Goal: Task Accomplishment & Management: Manage account settings

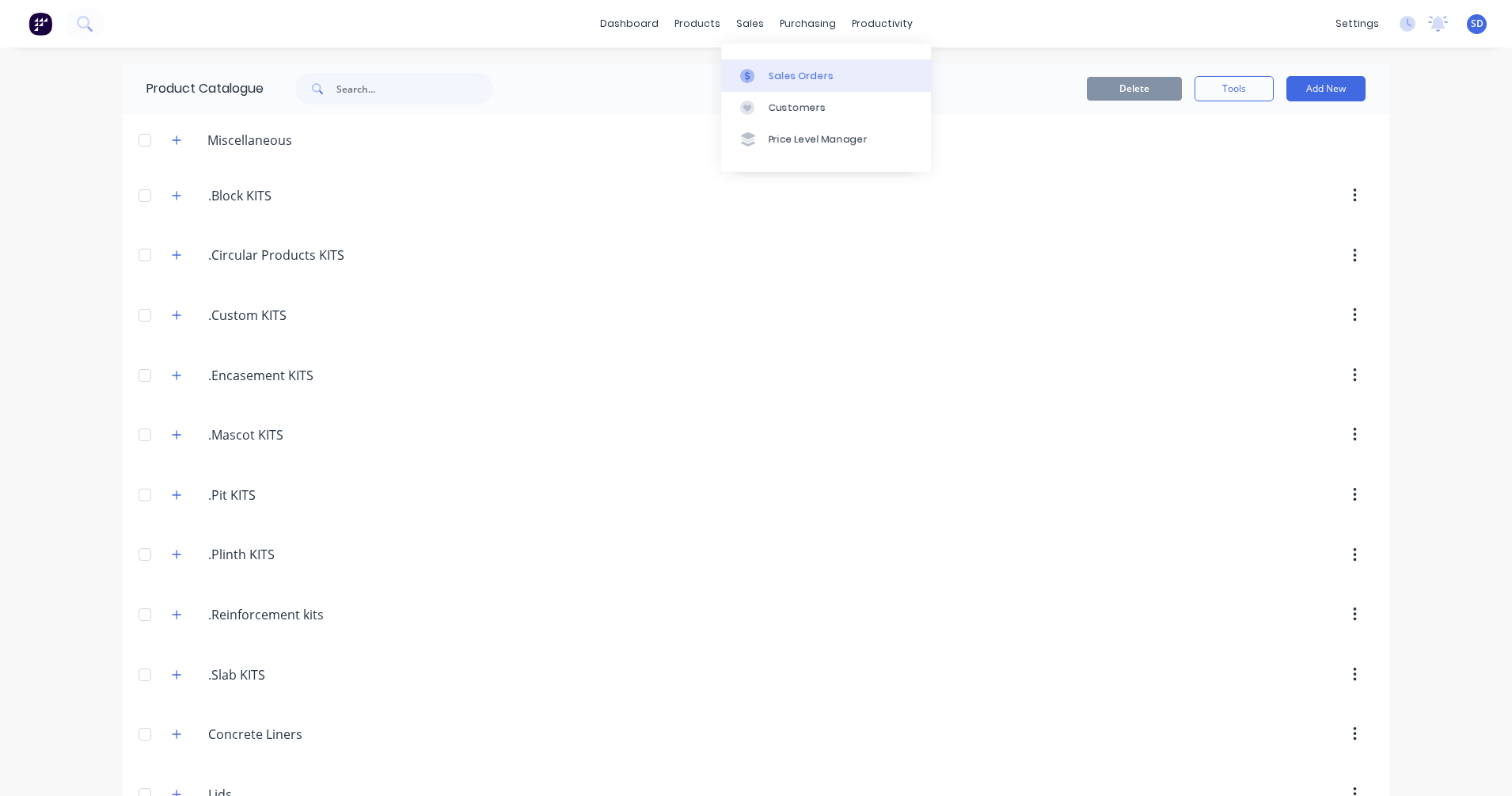
click at [776, 78] on div "Sales Orders" at bounding box center [801, 76] width 65 height 14
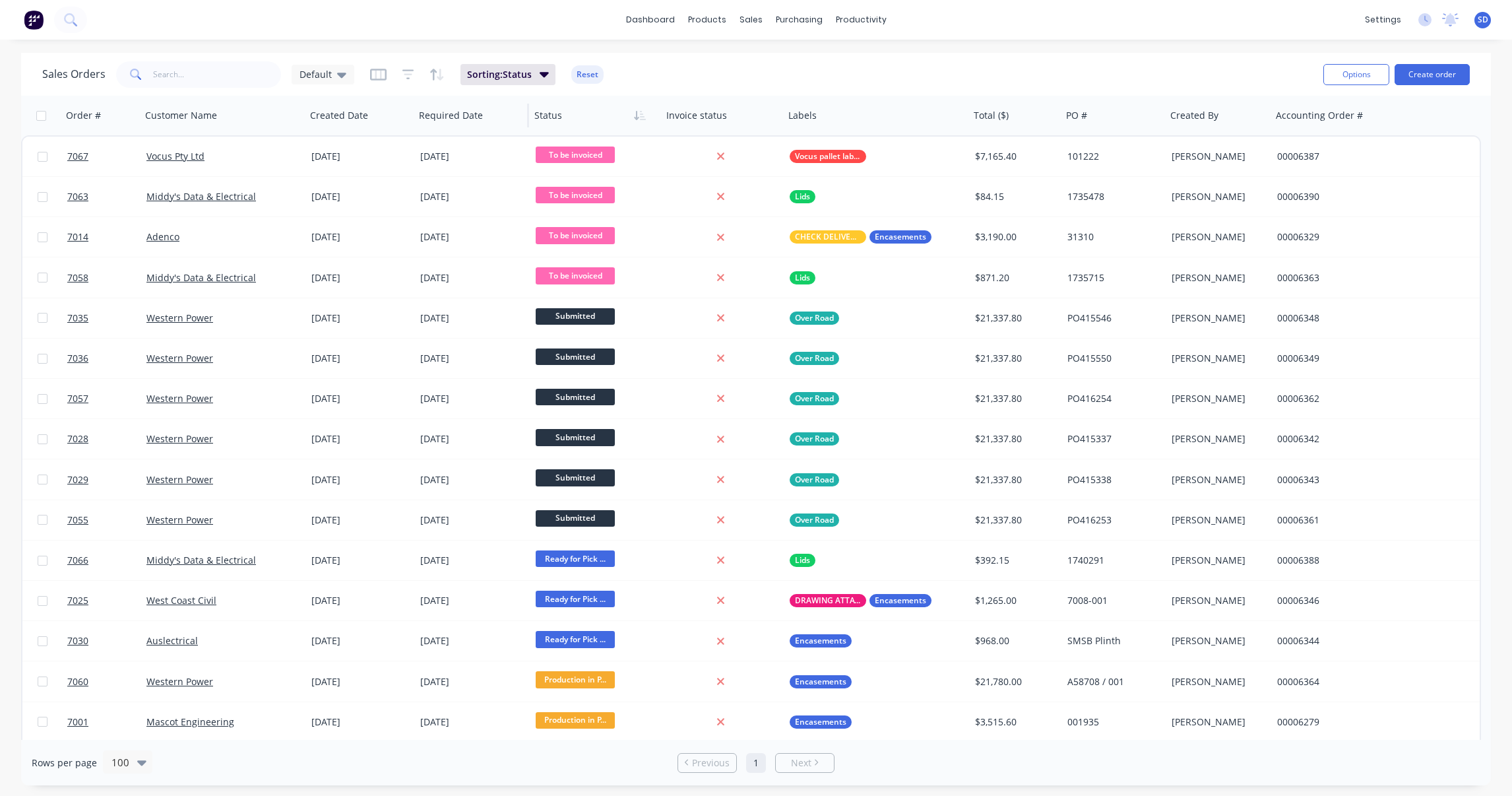
drag, startPoint x: 374, startPoint y: 78, endPoint x: 421, endPoint y: 134, distance: 73.1
click at [374, 78] on icon "button" at bounding box center [378, 74] width 16 height 12
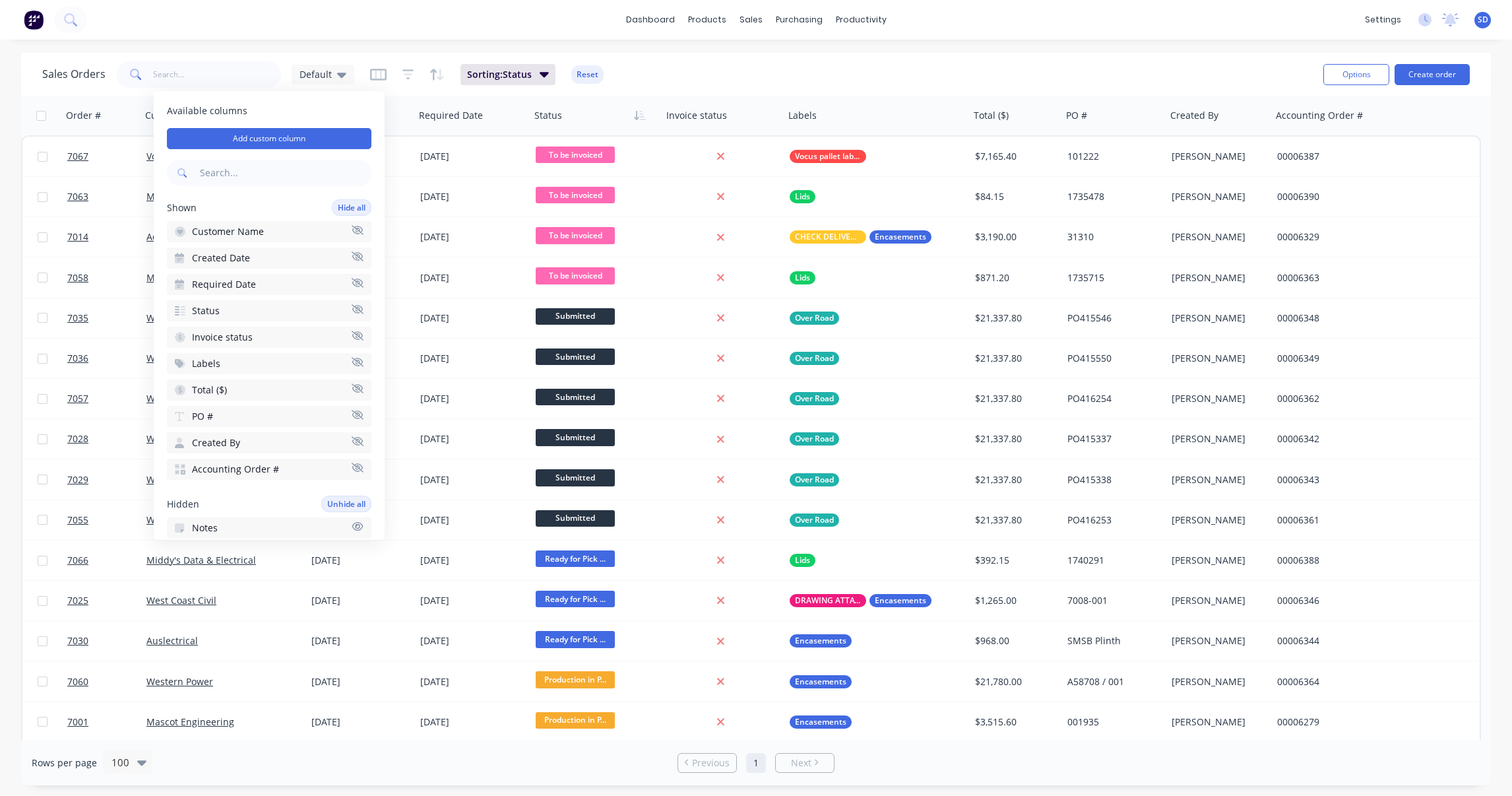
click at [731, 60] on div "Sales Orders Default Sorting: Status Reset" at bounding box center [677, 74] width 1270 height 32
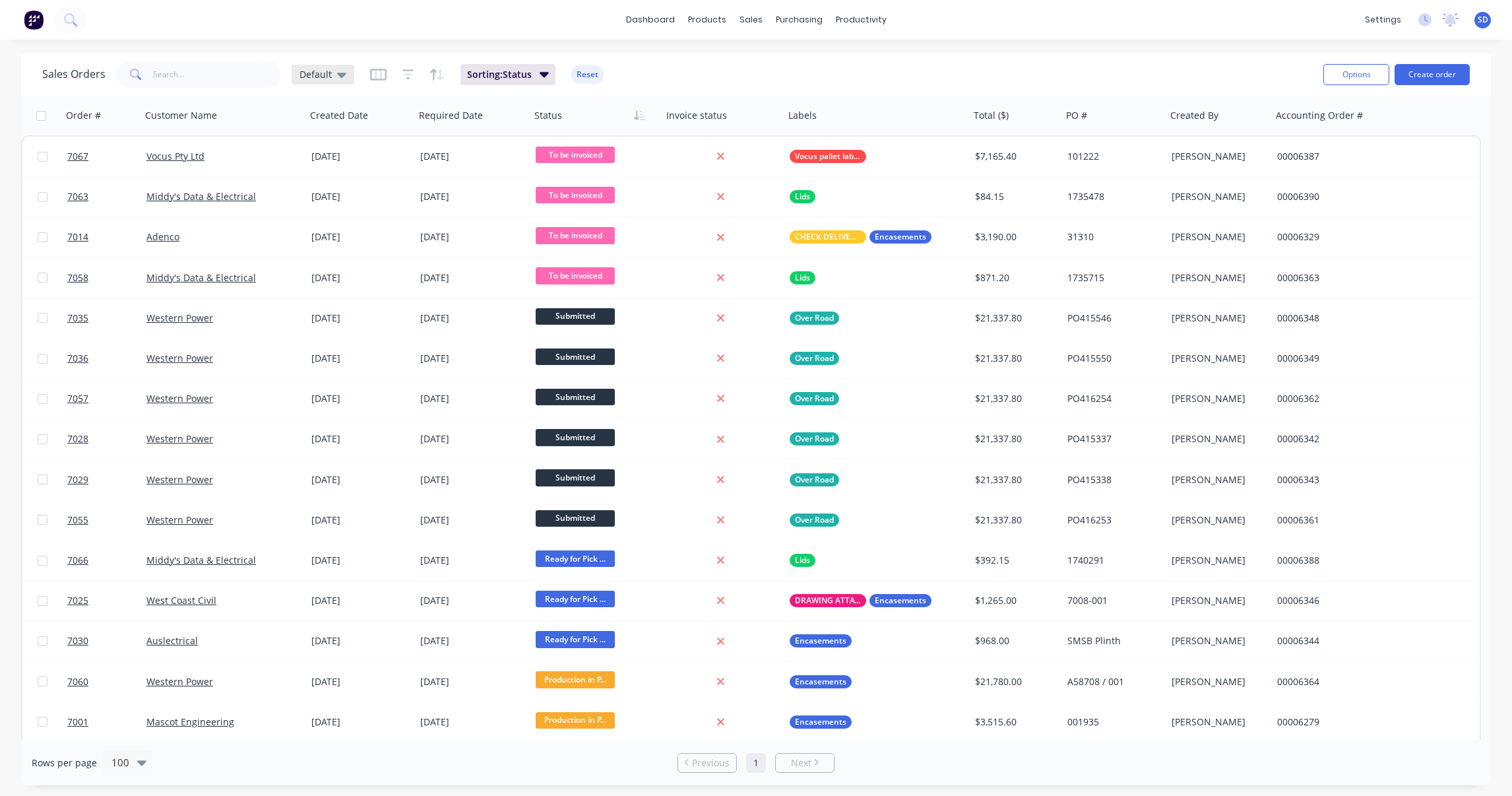
click at [346, 77] on div "Default" at bounding box center [323, 74] width 63 height 20
click at [351, 244] on button "Invoiced removed" at bounding box center [371, 239] width 151 height 15
click at [577, 74] on button "Filters: Status" at bounding box center [551, 75] width 90 height 21
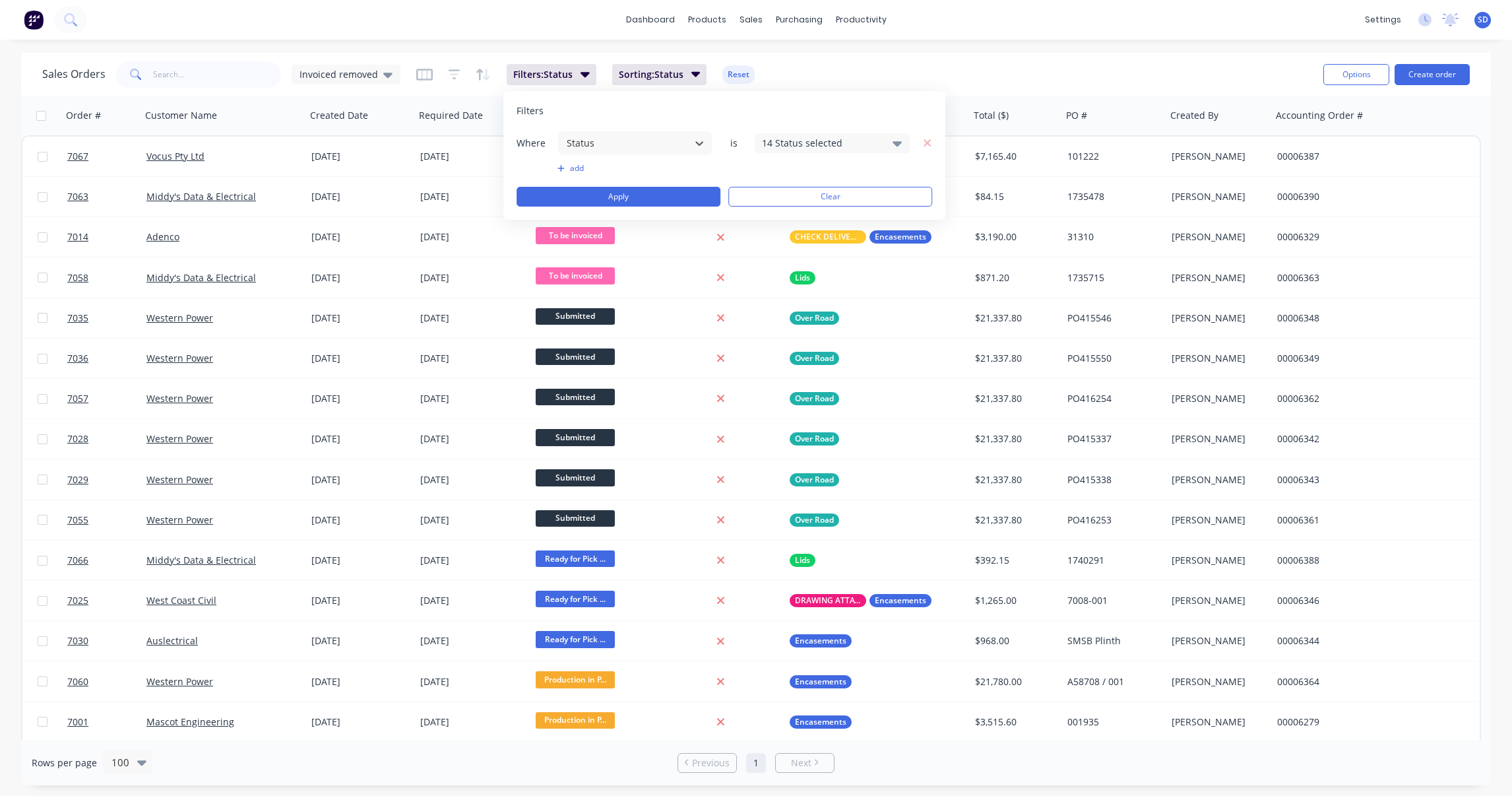
click at [440, 69] on div "Filters: Status Sorting: Status Reset" at bounding box center [586, 75] width 339 height 21
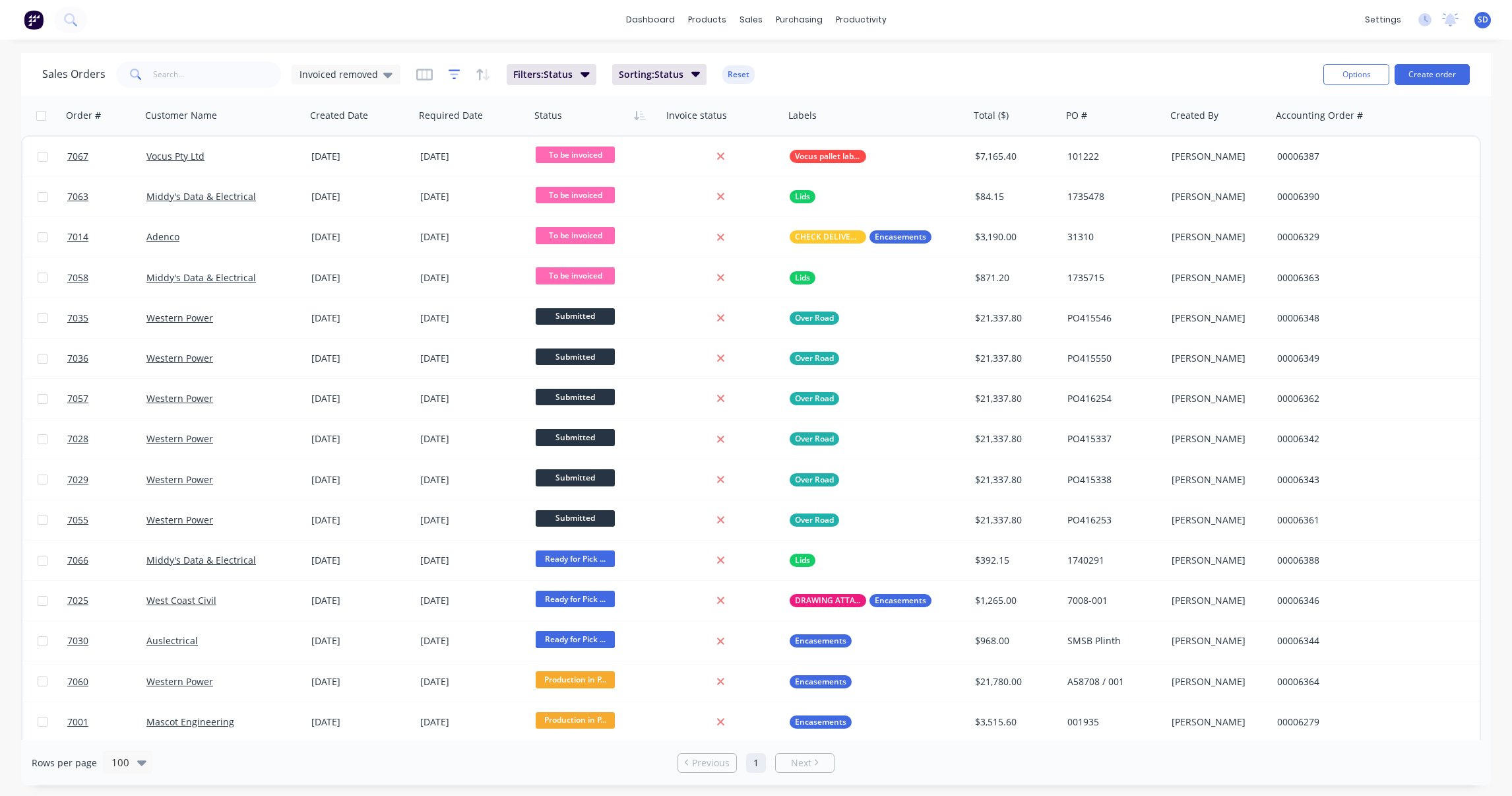
click at [450, 73] on icon "button" at bounding box center [454, 74] width 9 height 2
click at [416, 75] on icon "button" at bounding box center [424, 74] width 16 height 13
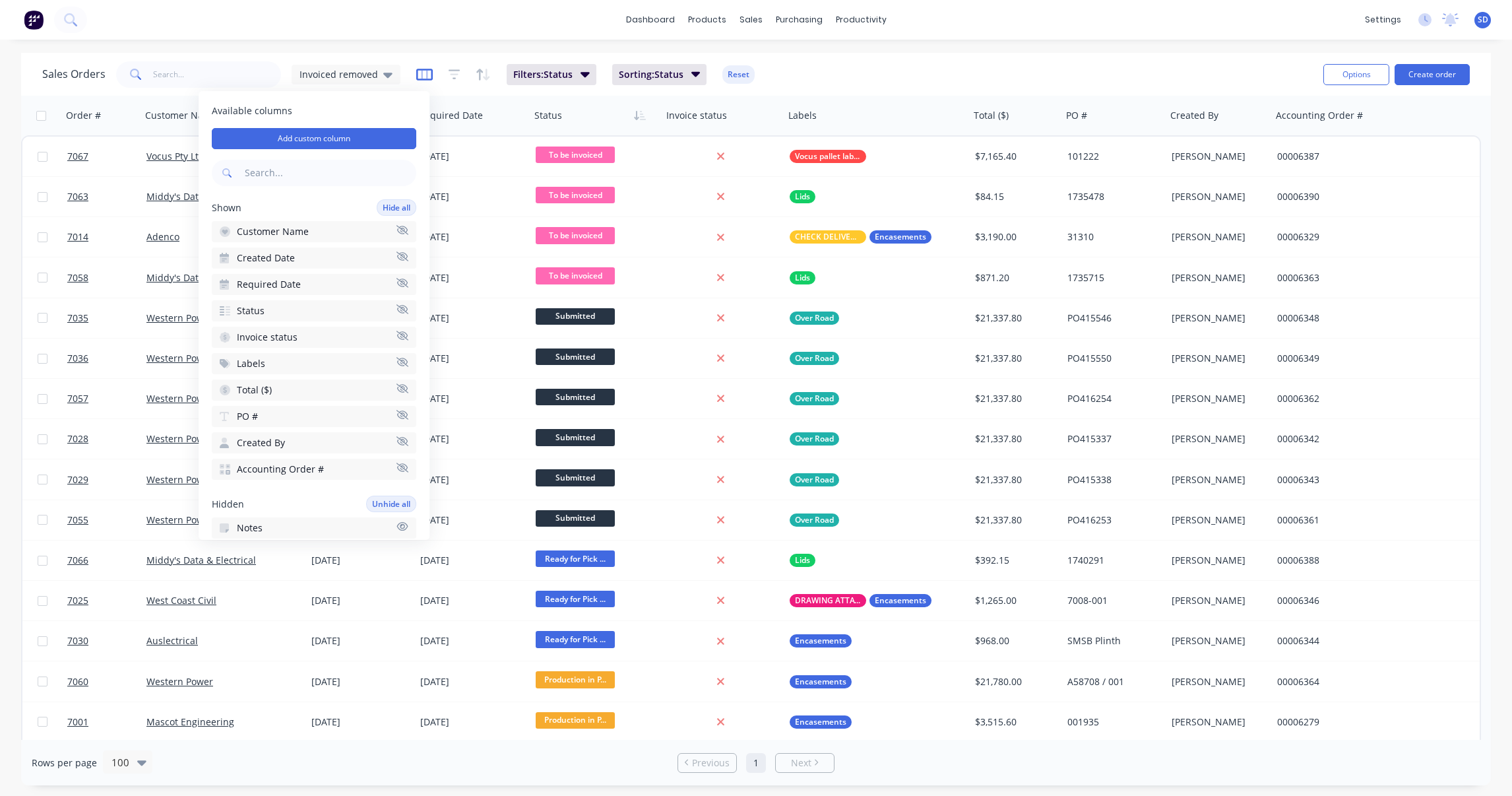
click at [421, 73] on icon "button" at bounding box center [424, 74] width 7 height 9
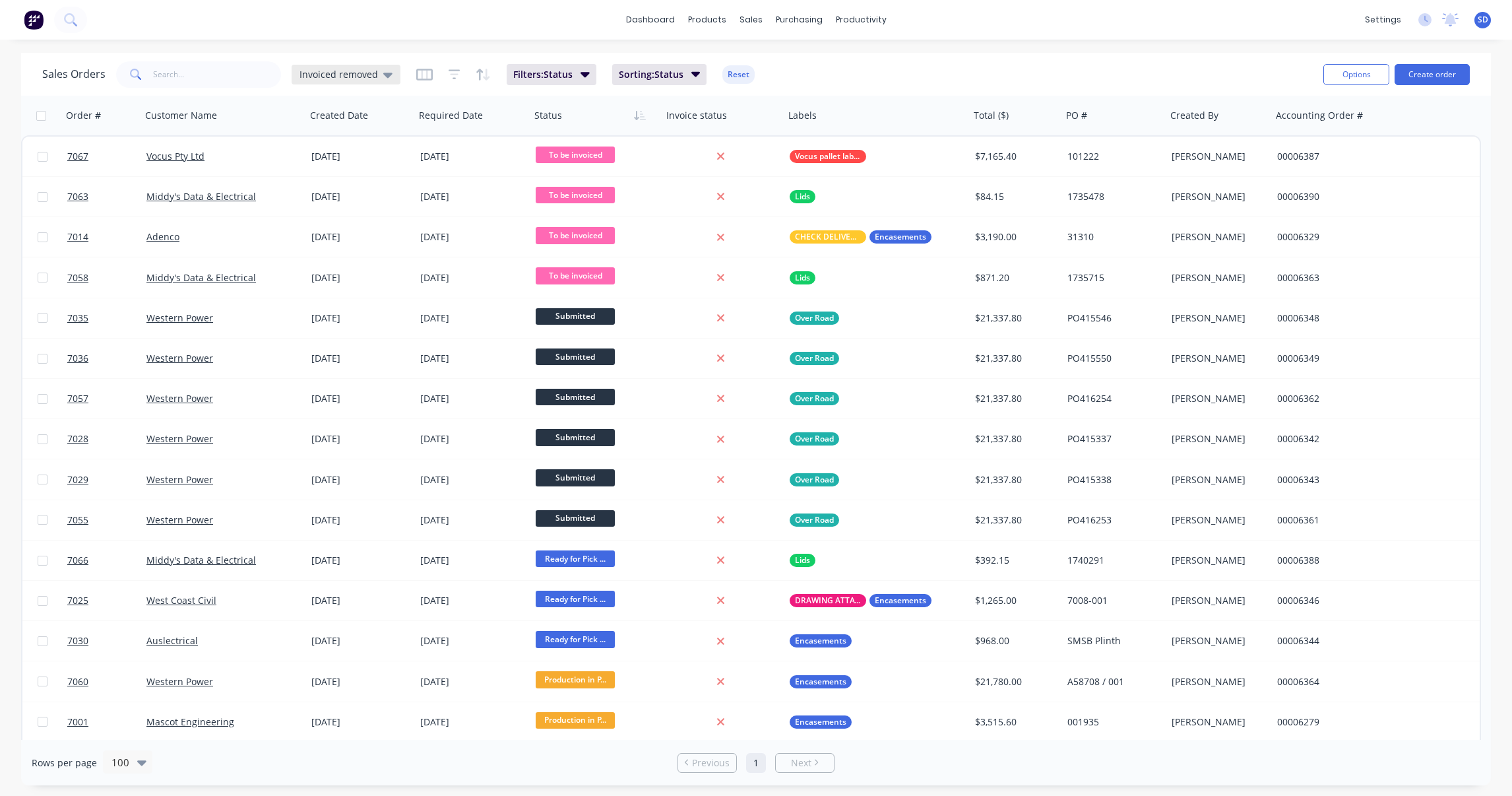
click at [383, 73] on icon at bounding box center [387, 75] width 9 height 5
click at [342, 266] on button "Invoicing view" at bounding box center [371, 266] width 151 height 15
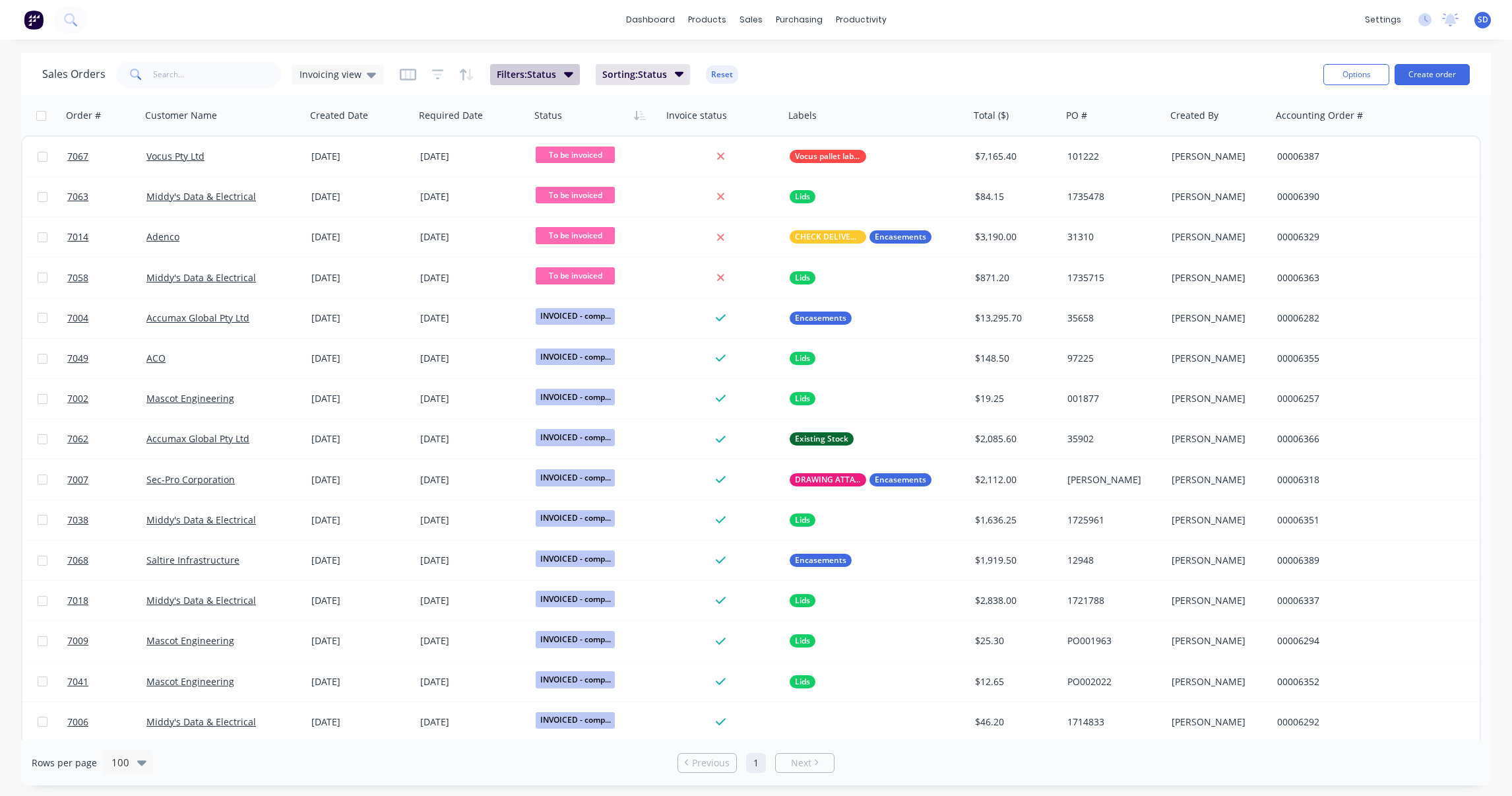
click at [551, 75] on span "Filters: Status" at bounding box center [526, 74] width 60 height 13
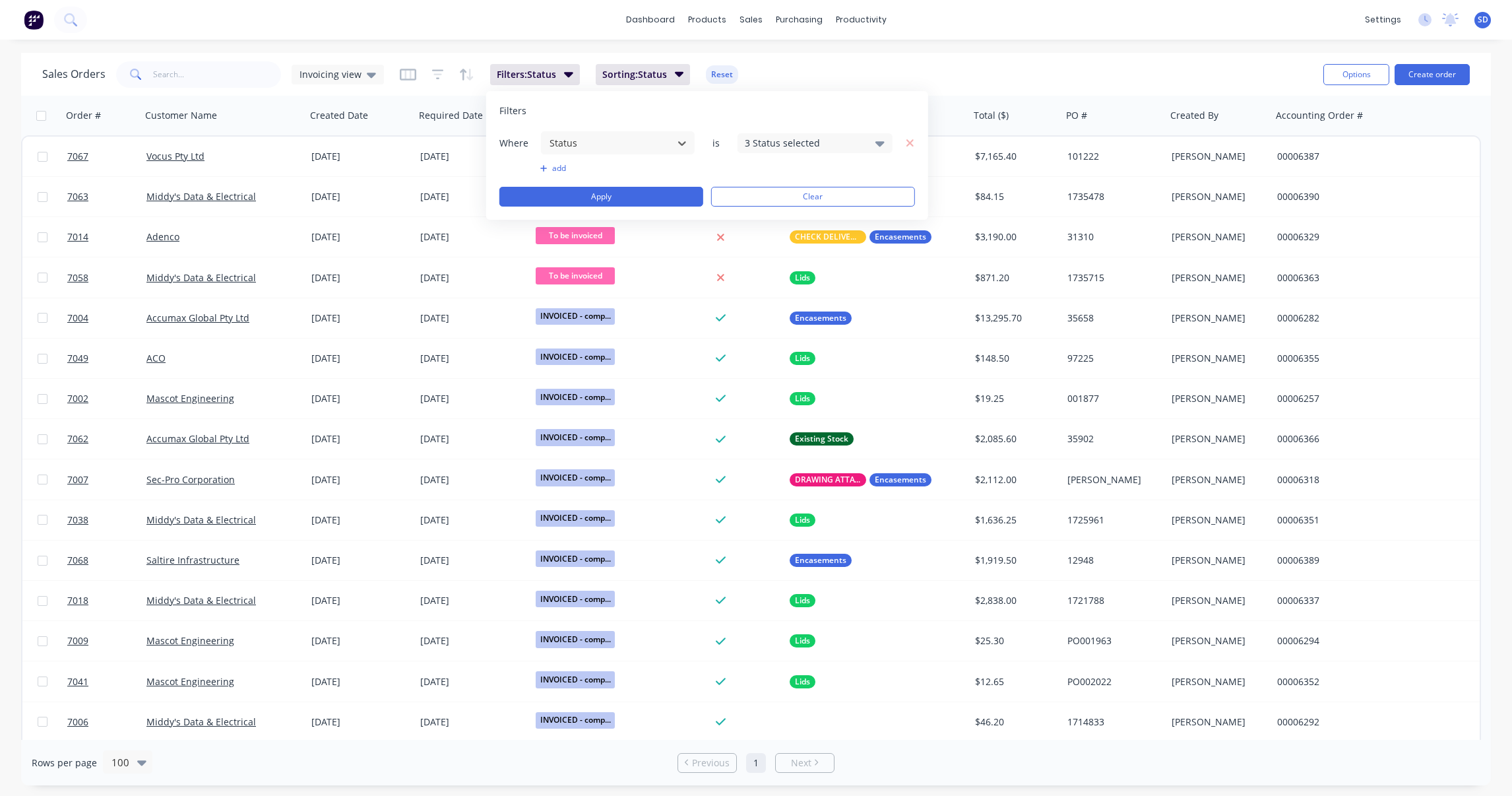
click at [886, 64] on div "Sales Orders Invoicing view Filters: Status Sorting: Status Reset" at bounding box center [677, 74] width 1270 height 32
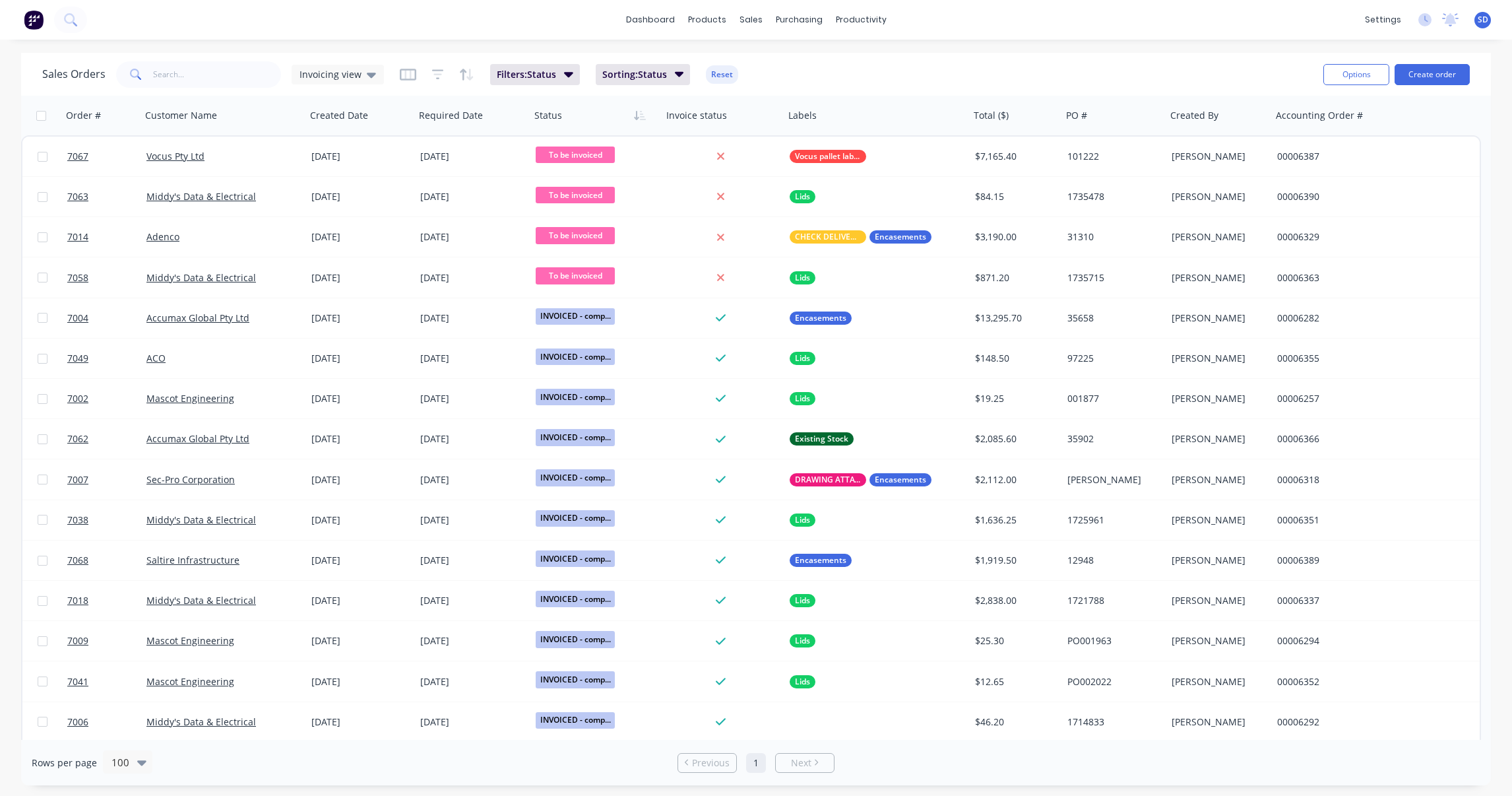
click at [361, 77] on div "Invoicing view" at bounding box center [338, 74] width 77 height 12
click at [359, 211] on button "Default (Default)" at bounding box center [371, 213] width 151 height 15
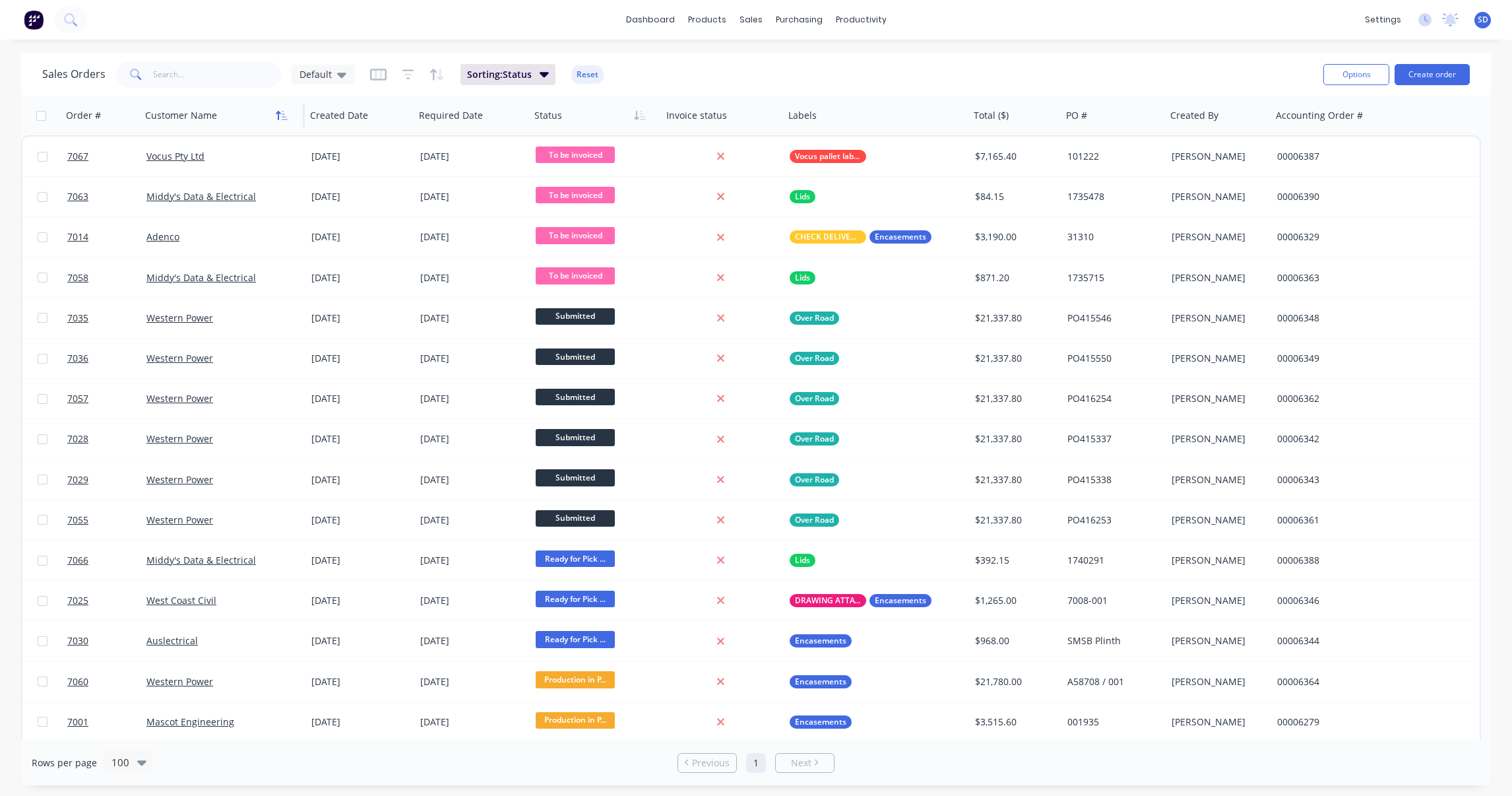
click at [287, 120] on icon "button" at bounding box center [285, 115] width 6 height 9
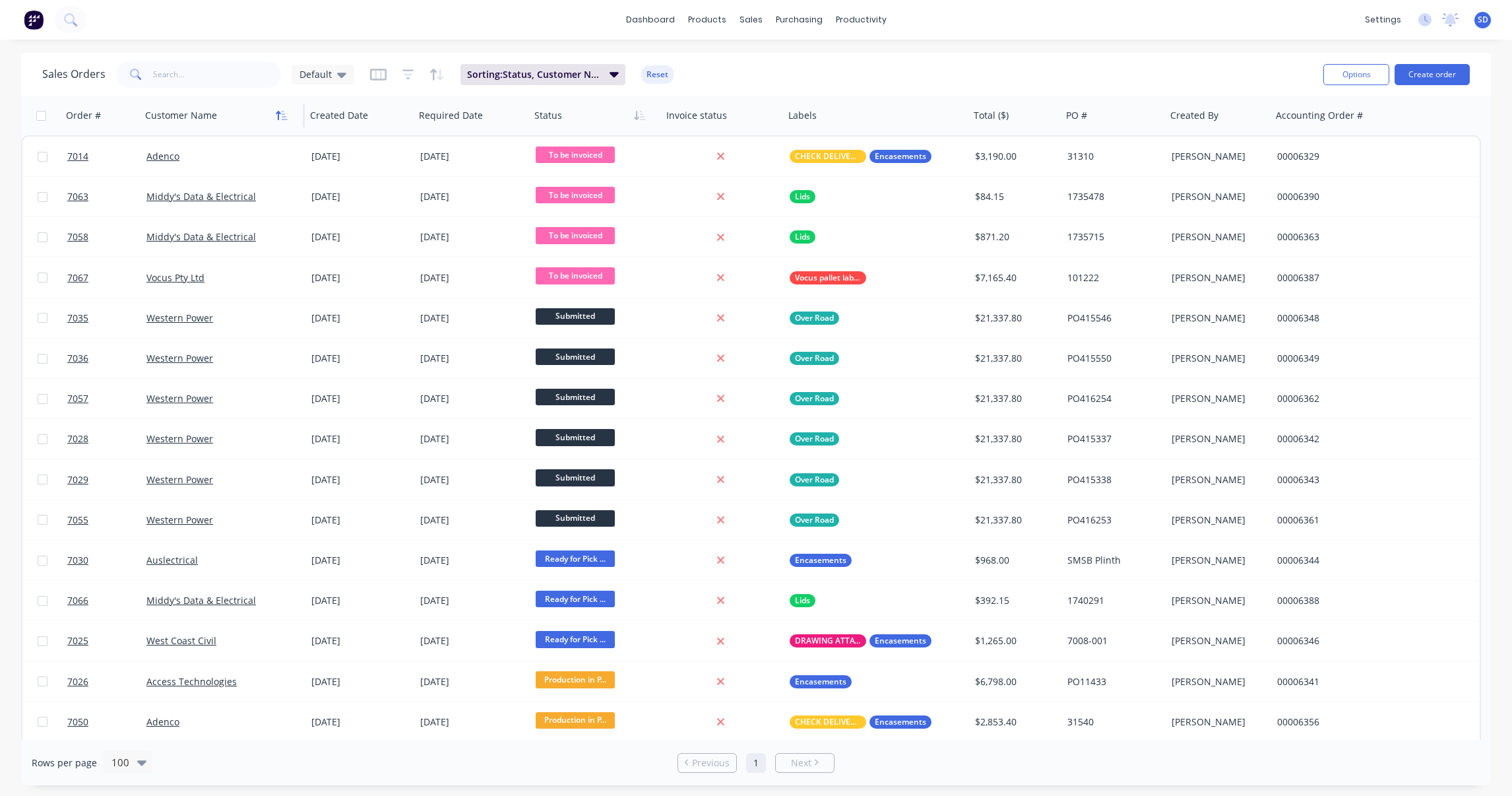
click at [282, 121] on button "button" at bounding box center [281, 115] width 20 height 20
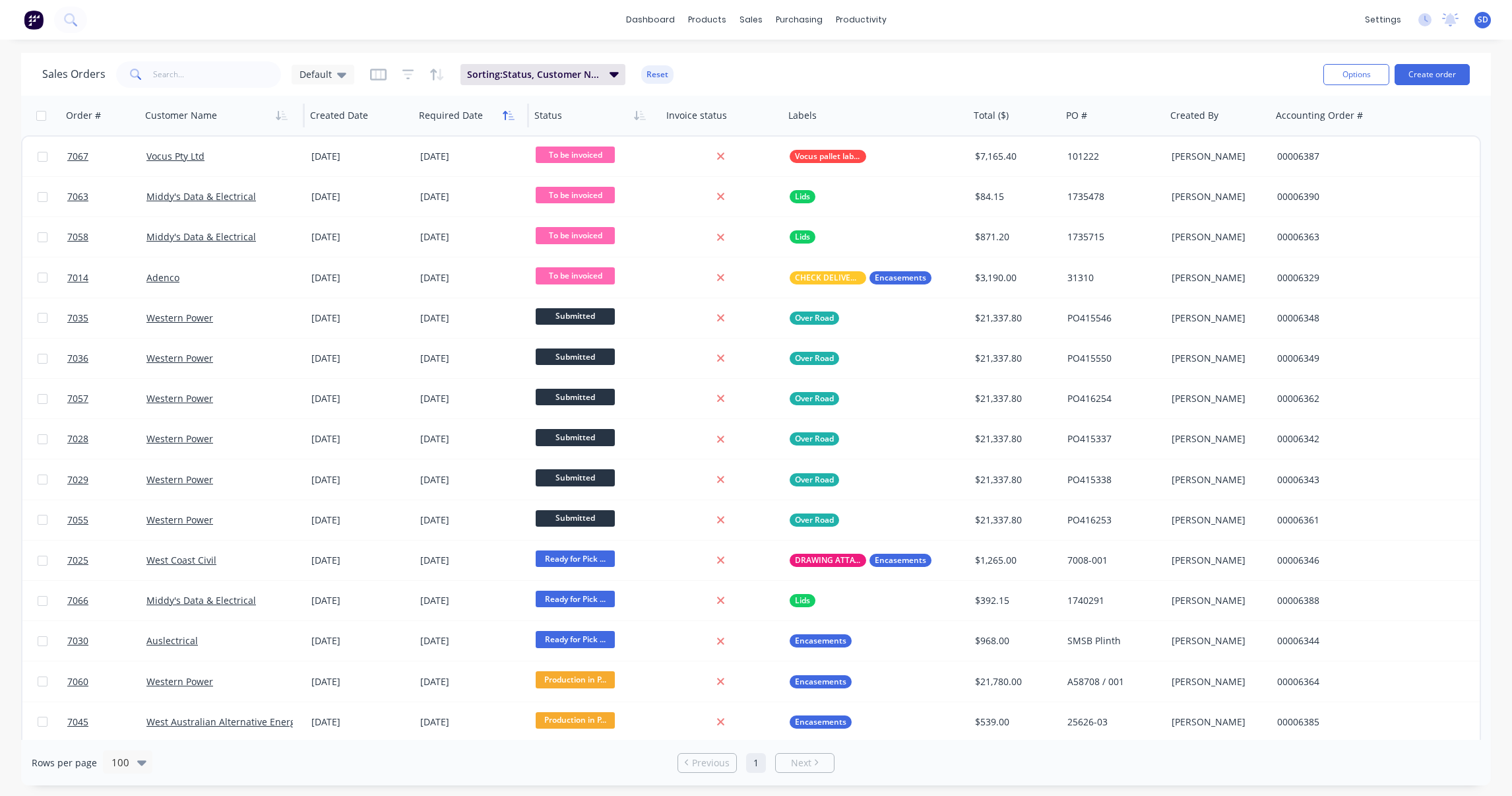
click at [508, 117] on icon "button" at bounding box center [508, 115] width 12 height 10
drag, startPoint x: 385, startPoint y: 118, endPoint x: 382, endPoint y: 126, distance: 8.5
click at [385, 116] on button "button" at bounding box center [393, 115] width 20 height 20
click at [287, 116] on button "button" at bounding box center [281, 115] width 20 height 20
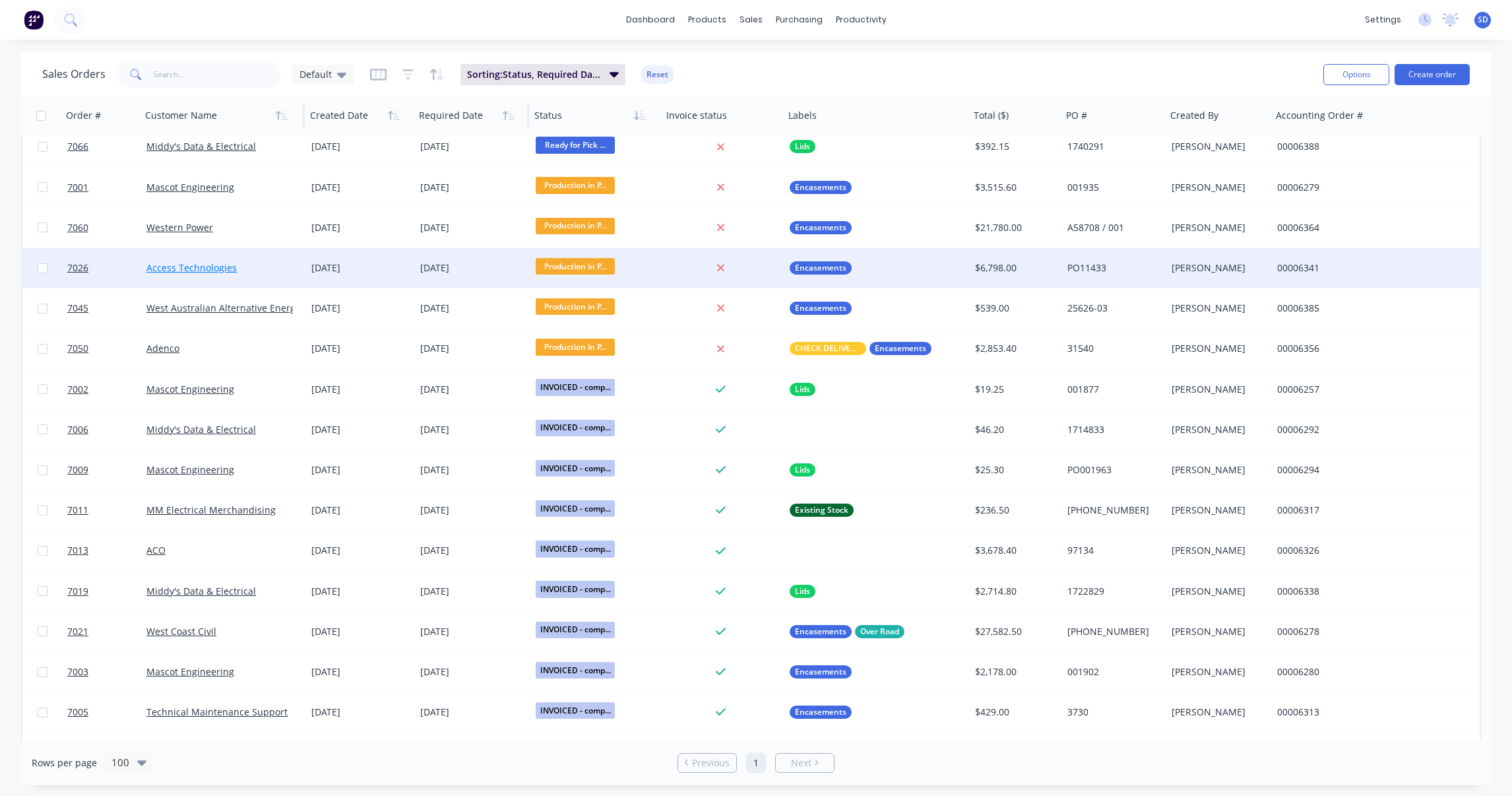
scroll to position [296, 0]
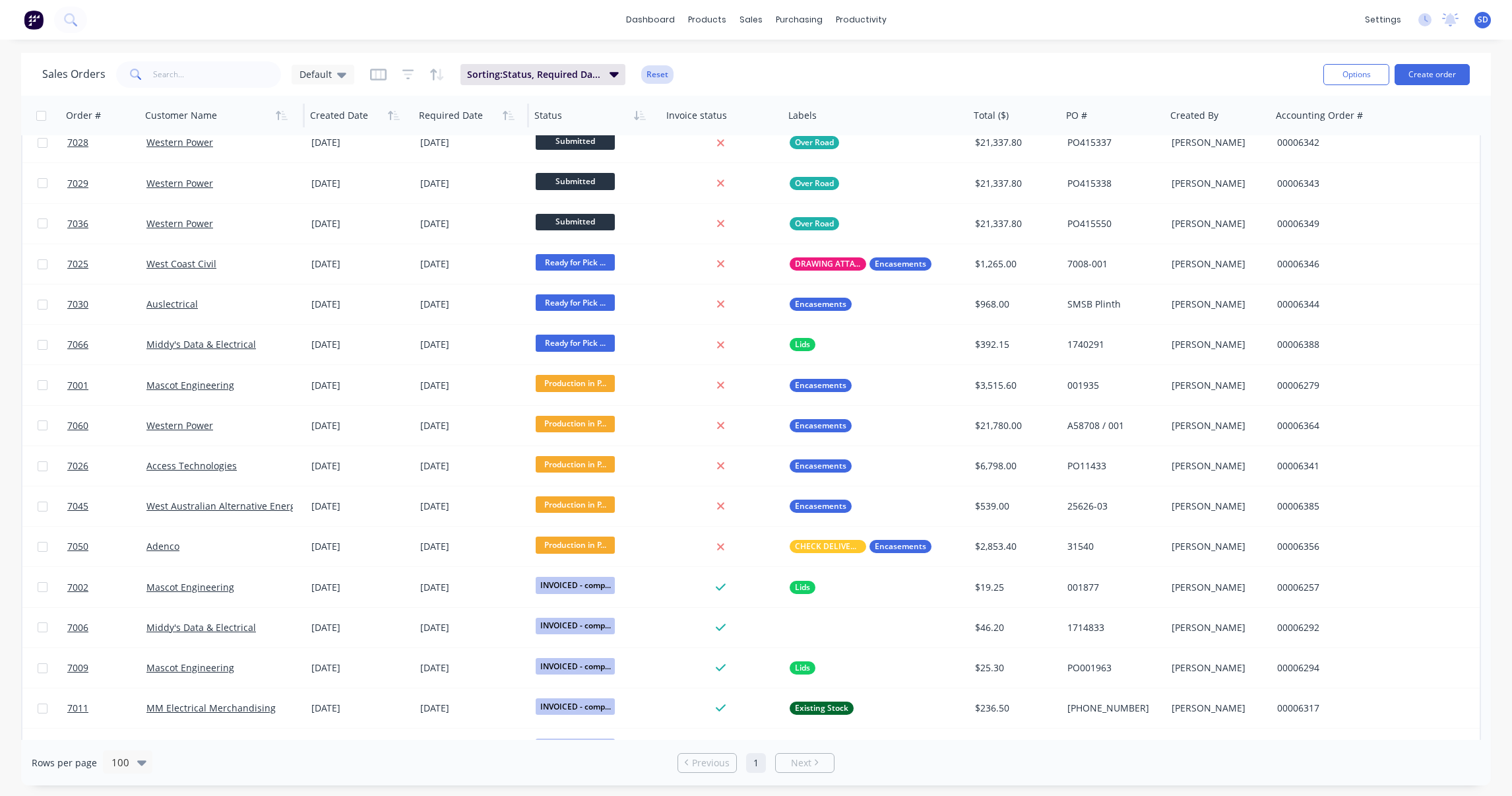
click at [653, 70] on button "Reset" at bounding box center [657, 74] width 32 height 18
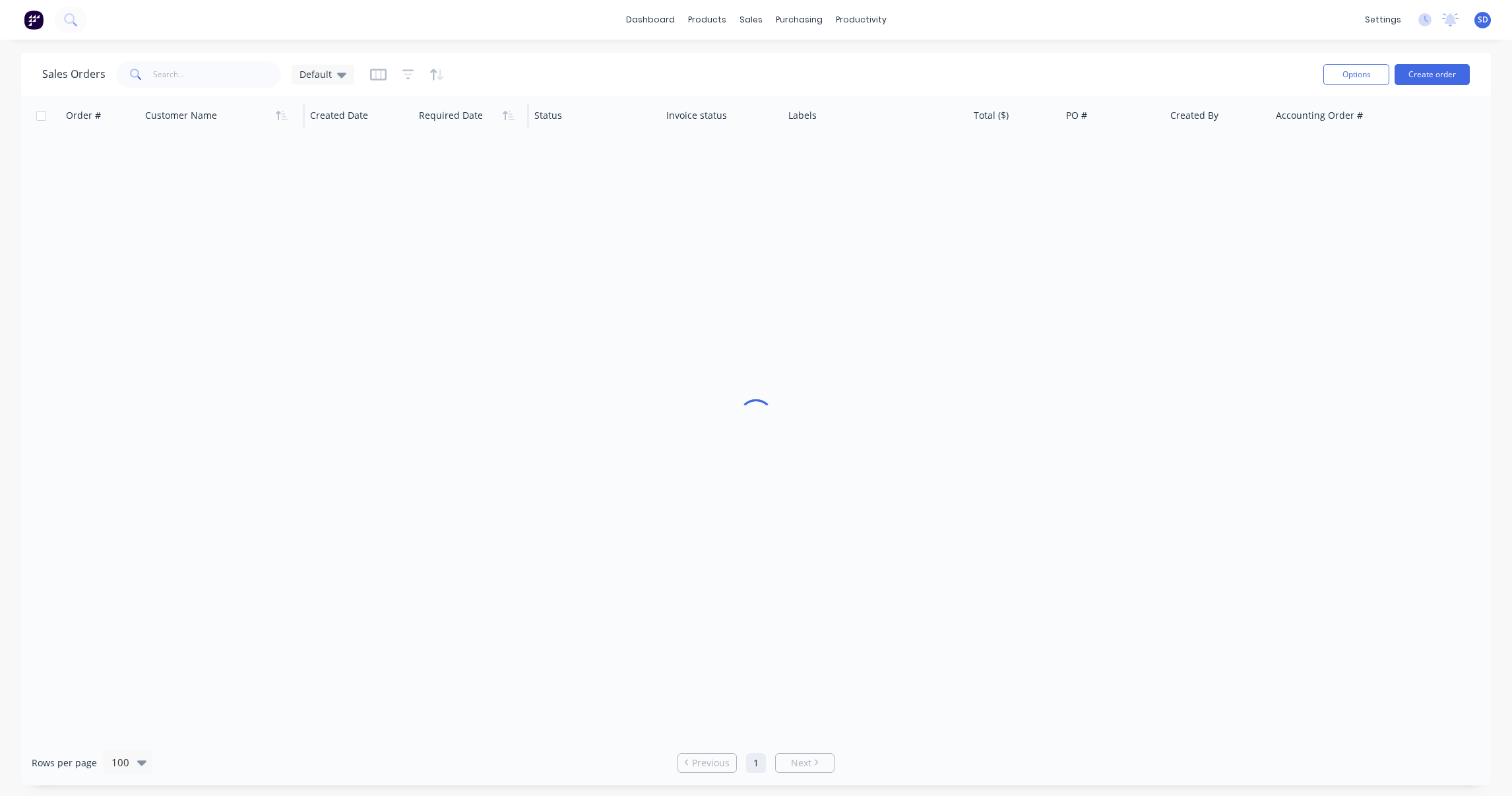
scroll to position [0, 0]
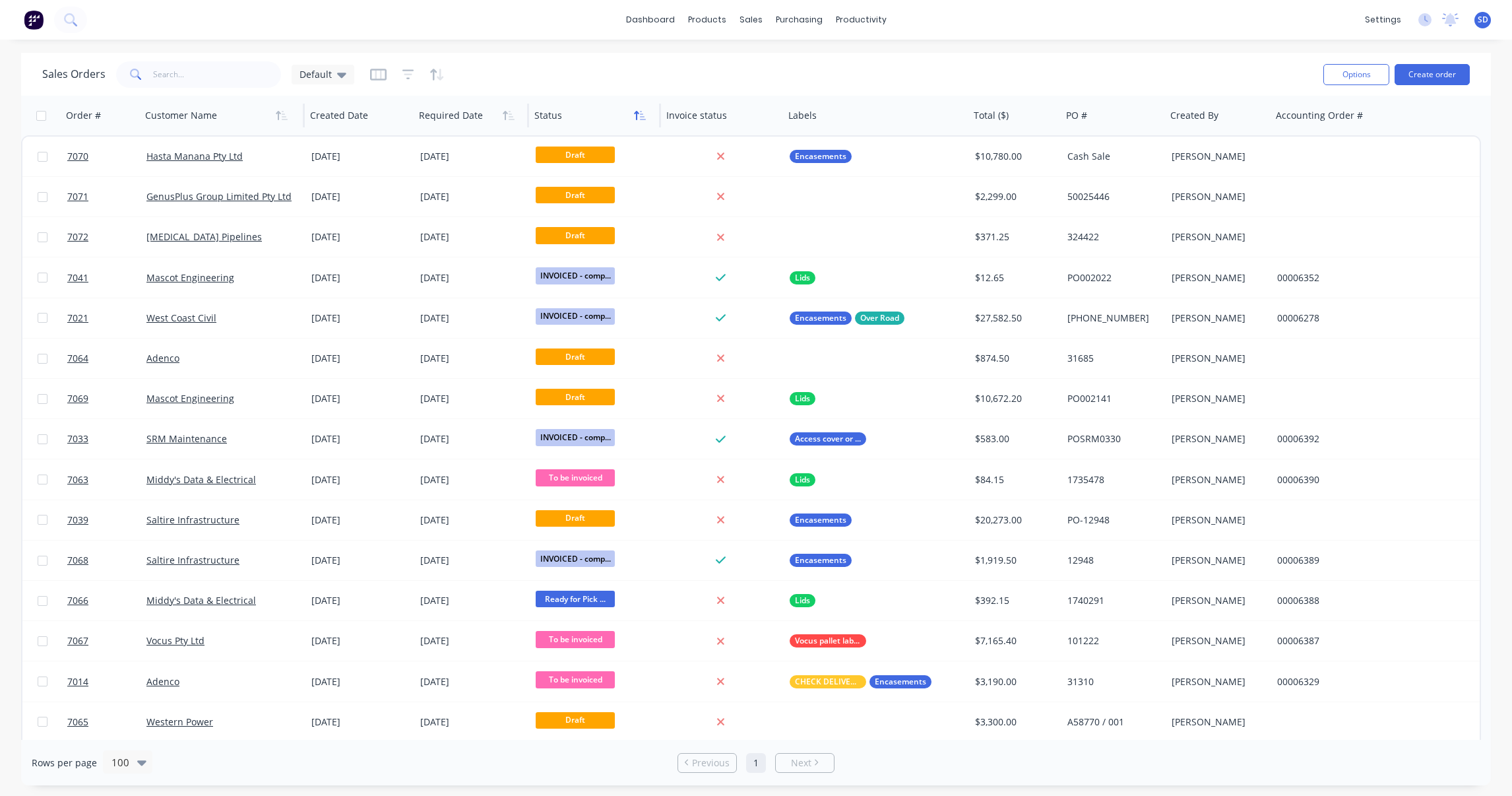
click at [634, 116] on icon "button" at bounding box center [640, 115] width 12 height 10
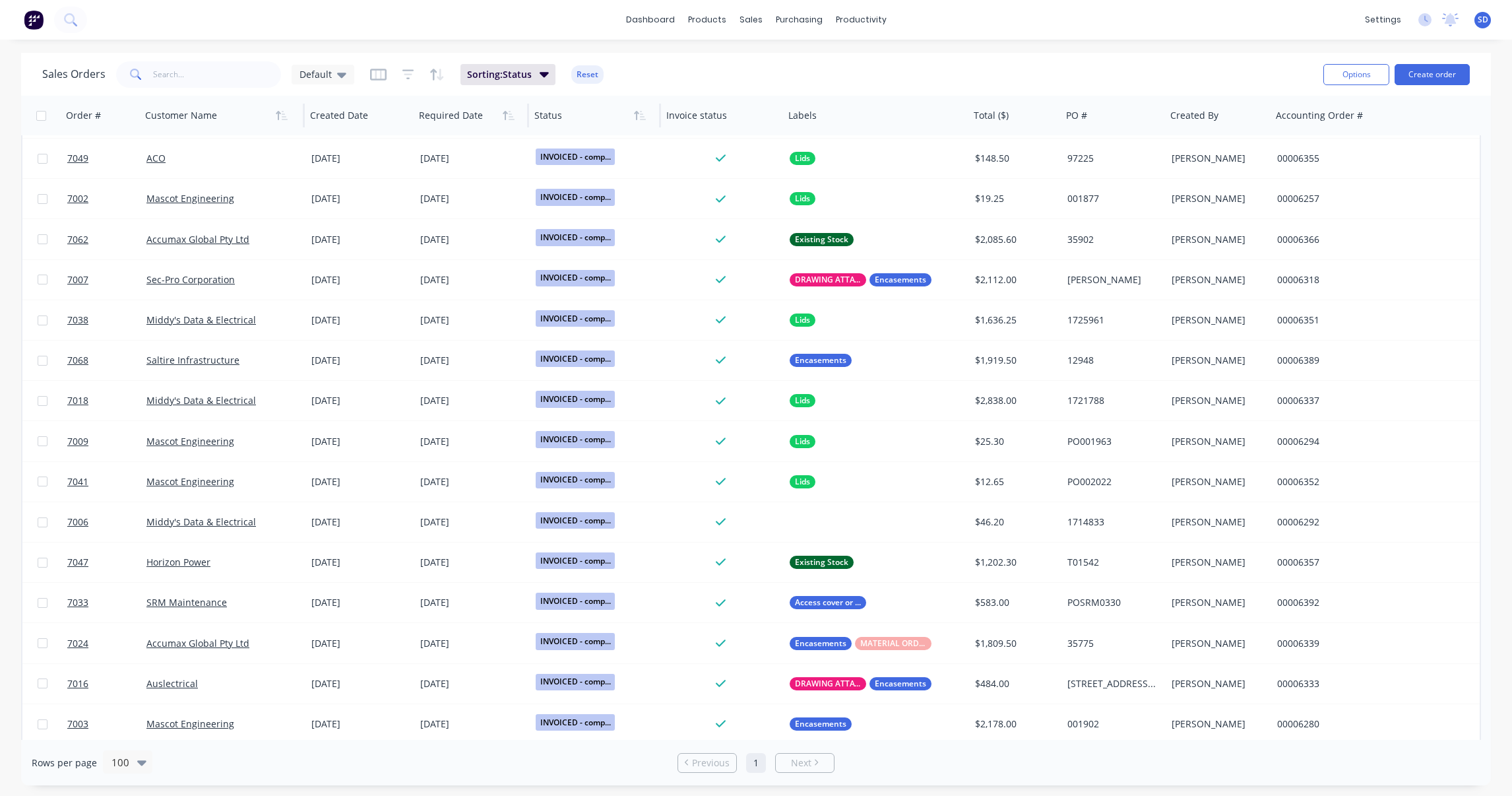
scroll to position [890, 0]
